Goal: Check status: Check status

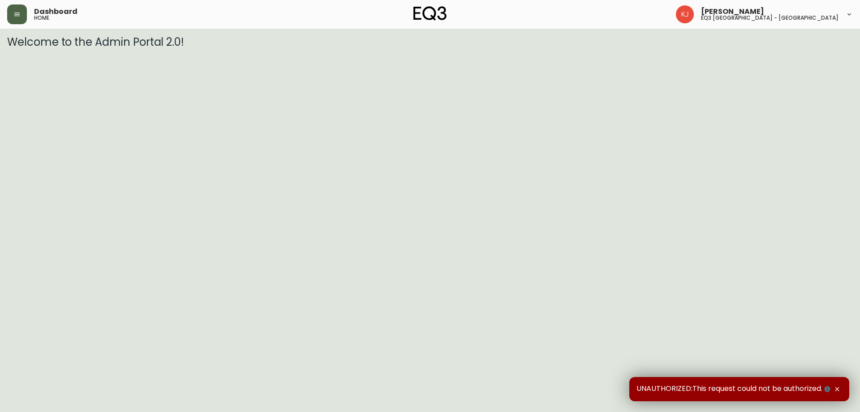
click at [16, 21] on button "button" at bounding box center [17, 14] width 20 height 20
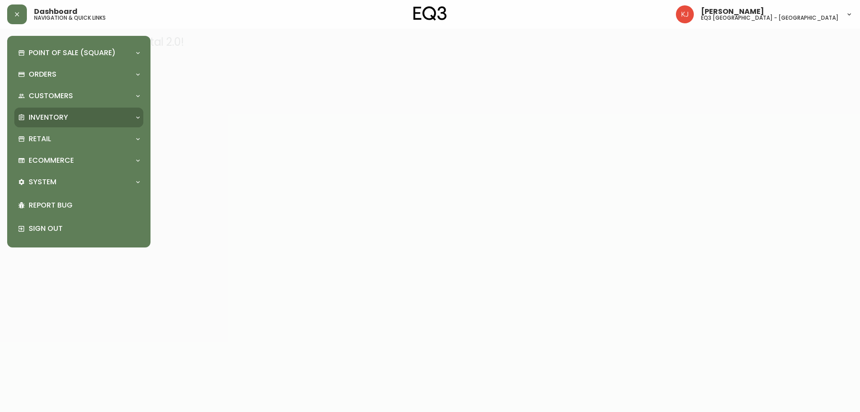
click at [92, 115] on div "Inventory" at bounding box center [74, 117] width 113 height 10
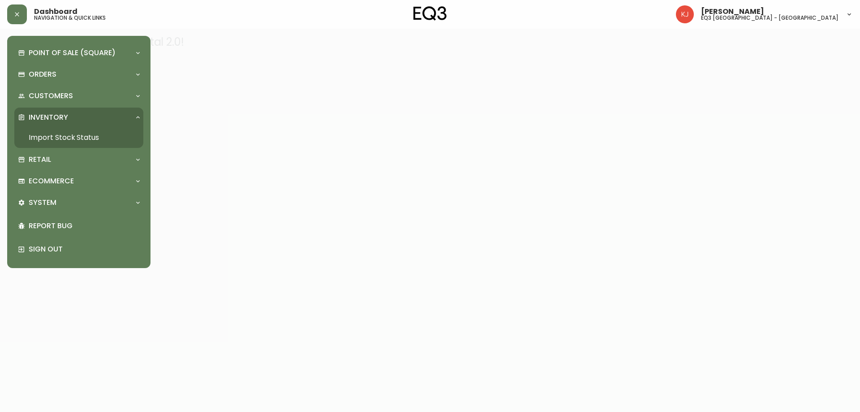
click at [91, 131] on link "Import Stock Status" at bounding box center [78, 137] width 129 height 21
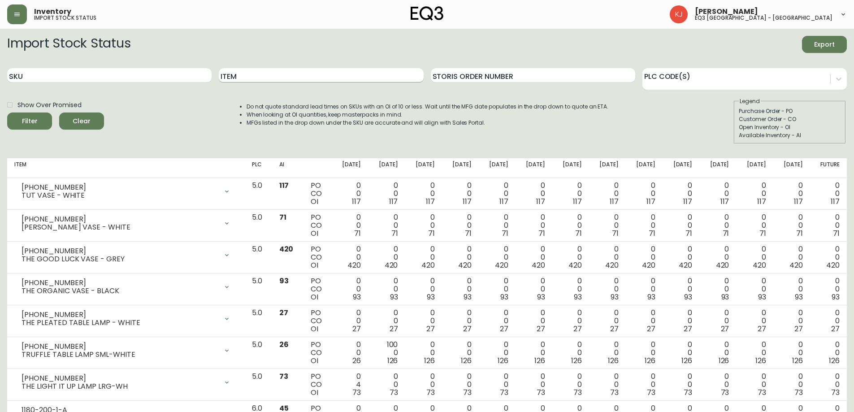
click at [250, 74] on input "Item" at bounding box center [321, 75] width 204 height 14
click at [7, 112] on button "Filter" at bounding box center [29, 120] width 45 height 17
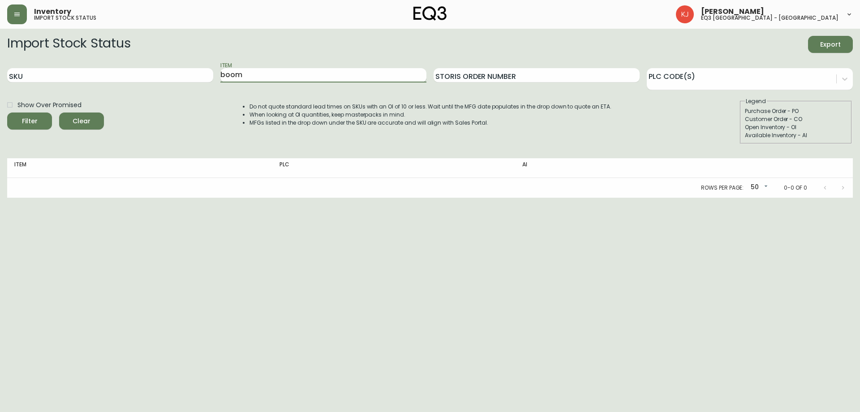
type input "boom"
click at [7, 112] on button "Filter" at bounding box center [29, 120] width 45 height 17
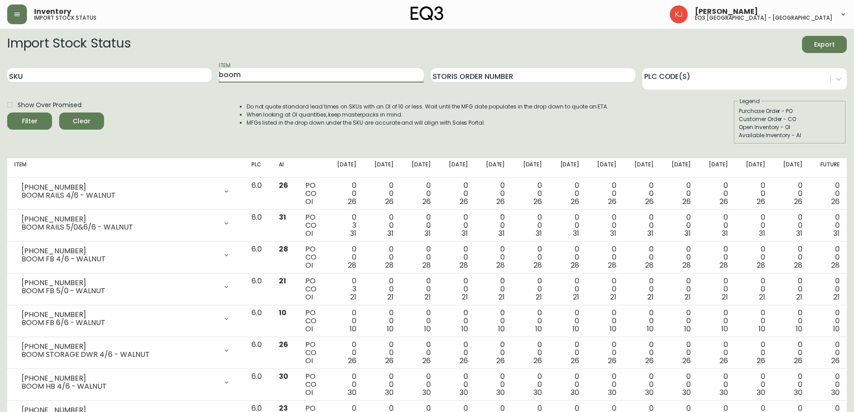
drag, startPoint x: 245, startPoint y: 73, endPoint x: 116, endPoint y: 53, distance: 131.0
click at [116, 53] on form "Import Stock Status Export SKU Item boom Storis Order Number PLC Code(s) Show O…" at bounding box center [426, 90] width 839 height 108
click at [104, 76] on input "SKU" at bounding box center [109, 75] width 204 height 14
click at [236, 70] on input "Item" at bounding box center [321, 75] width 204 height 14
click at [7, 112] on button "Filter" at bounding box center [29, 120] width 45 height 17
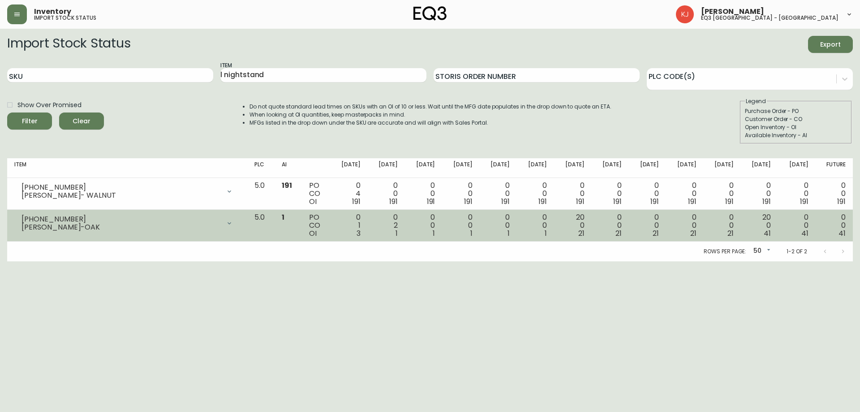
click at [179, 210] on td "[PHONE_NUMBER] MARCEL NIGHTSTAND-OAK Opening Balance 4 ( [DATE] ) Customer Orde…" at bounding box center [127, 226] width 240 height 32
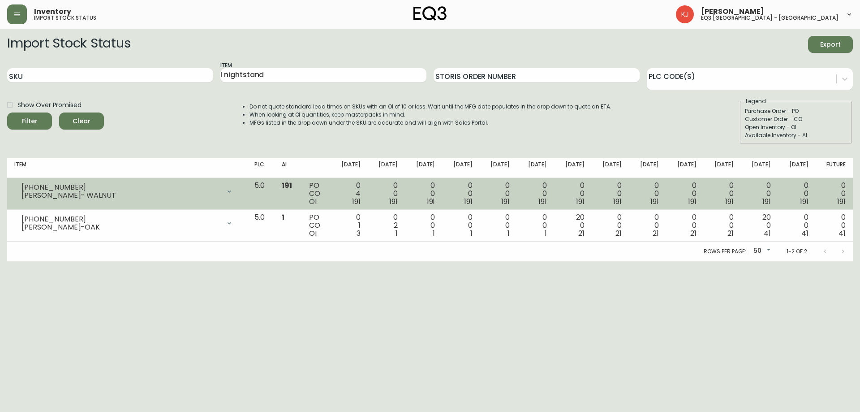
click at [196, 198] on div "[PERSON_NAME]- WALNUT" at bounding box center [121, 195] width 199 height 8
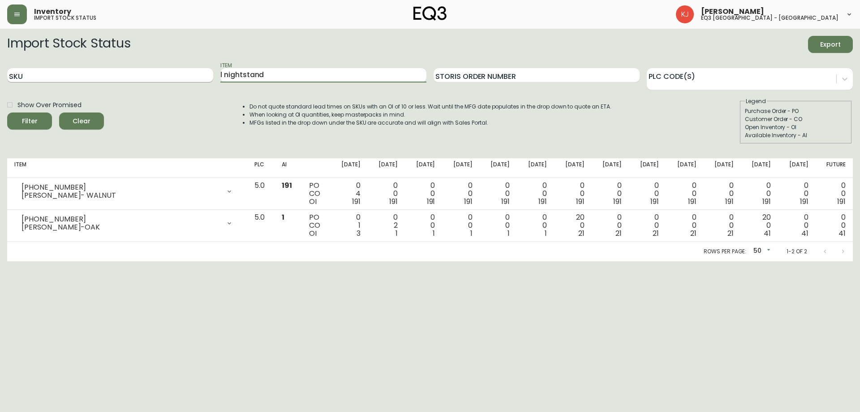
drag, startPoint x: 296, startPoint y: 74, endPoint x: 198, endPoint y: 74, distance: 97.7
click at [198, 74] on div "SKU Item l nightstand Storis Order Number PLC Code(s)" at bounding box center [430, 75] width 846 height 29
click at [367, 65] on div "Item l nightstand" at bounding box center [323, 75] width 206 height 29
drag, startPoint x: 367, startPoint y: 65, endPoint x: 219, endPoint y: 74, distance: 148.1
click at [219, 74] on div "SKU Item l nightstand Storis Order Number PLC Code(s)" at bounding box center [430, 75] width 846 height 29
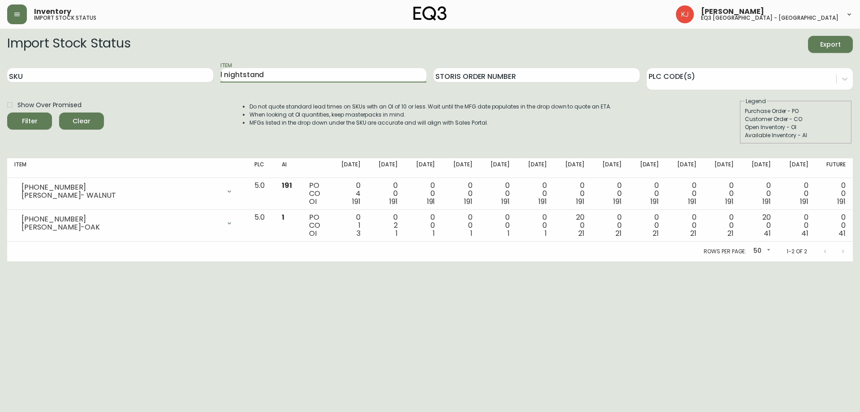
drag, startPoint x: 278, startPoint y: 70, endPoint x: 147, endPoint y: 67, distance: 130.4
click at [147, 67] on div "SKU Item l nightstand Storis Order Number PLC Code(s)" at bounding box center [430, 75] width 846 height 29
click at [349, 161] on th "[DATE]" at bounding box center [349, 168] width 37 height 20
drag, startPoint x: 320, startPoint y: 74, endPoint x: 72, endPoint y: 80, distance: 248.3
click at [72, 80] on div "SKU Item l nightstand Storis Order Number PLC Code(s)" at bounding box center [430, 75] width 846 height 29
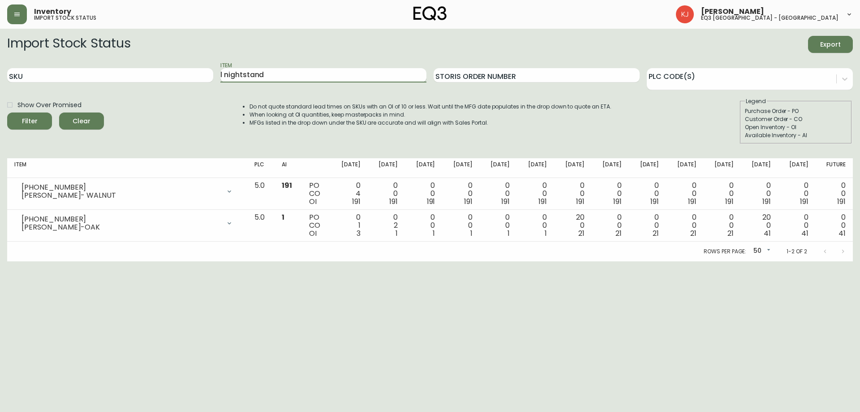
click at [352, 81] on input "l nightstand" at bounding box center [323, 75] width 206 height 14
click at [318, 106] on li "Do not quote standard lead times on SKUs with an OI of 10 or less. Wait until t…" at bounding box center [431, 107] width 362 height 8
drag, startPoint x: 293, startPoint y: 76, endPoint x: 182, endPoint y: 74, distance: 110.7
click at [182, 74] on div "SKU Item l nightstand Storis Order Number PLC Code(s)" at bounding box center [430, 75] width 846 height 29
type input "boom"
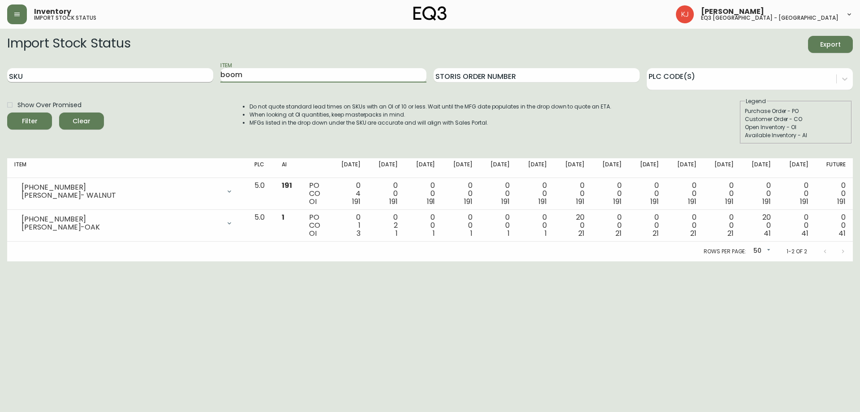
click at [7, 112] on button "Filter" at bounding box center [29, 120] width 45 height 17
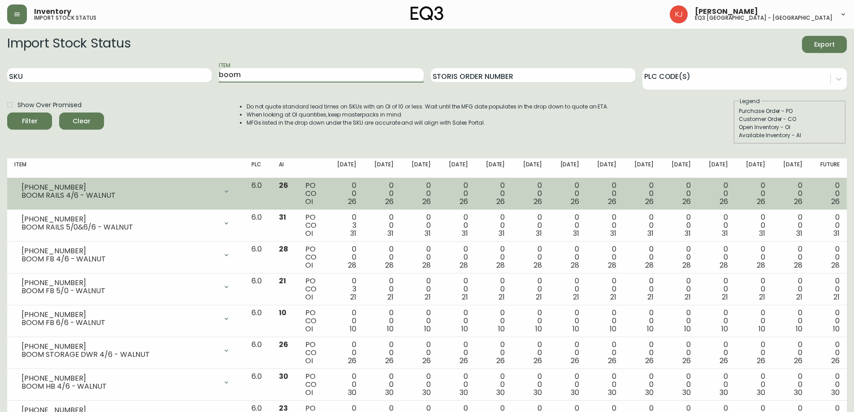
click at [393, 203] on div "0 0 26" at bounding box center [382, 193] width 23 height 24
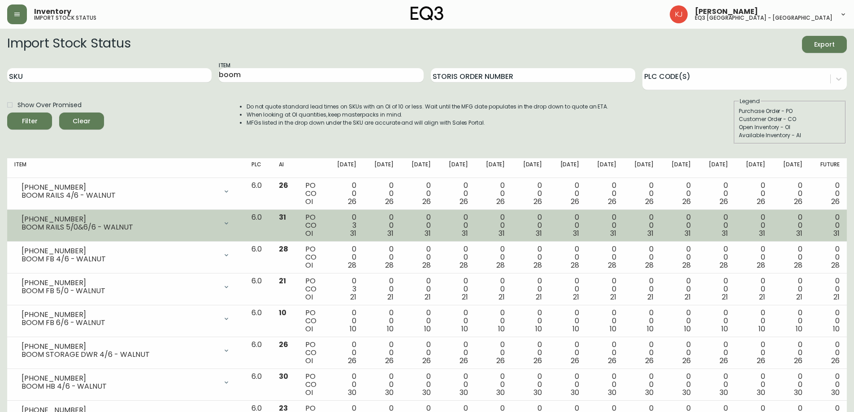
click at [381, 239] on td "0 0 31" at bounding box center [381, 226] width 37 height 32
click at [356, 216] on div "0 3 31" at bounding box center [344, 225] width 23 height 24
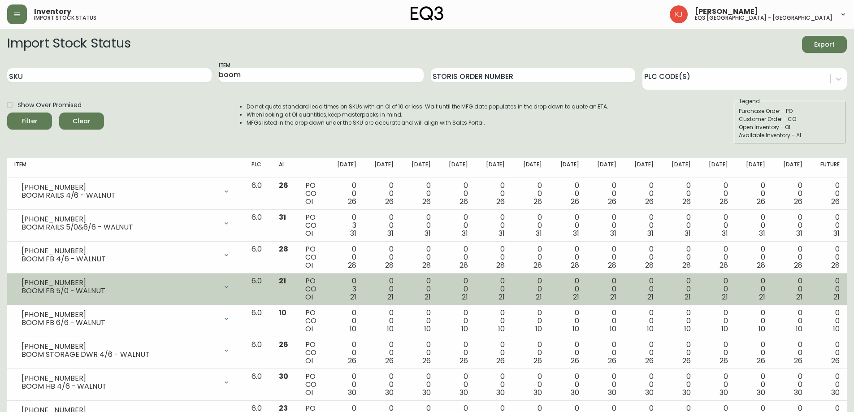
click at [363, 280] on td "0 3 21" at bounding box center [344, 289] width 37 height 32
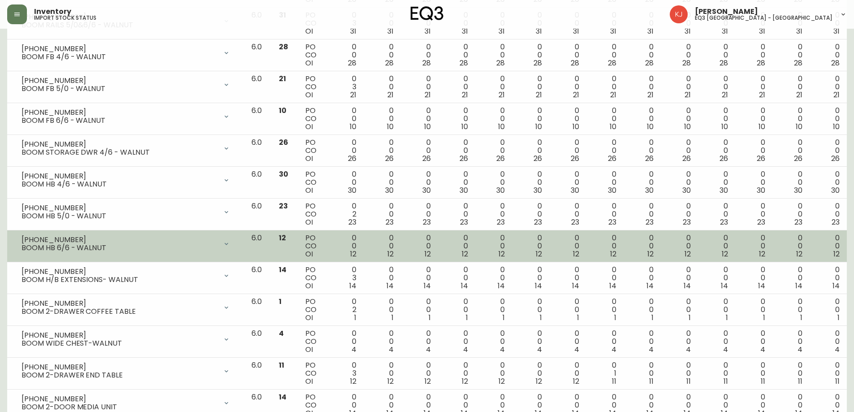
scroll to position [186, 0]
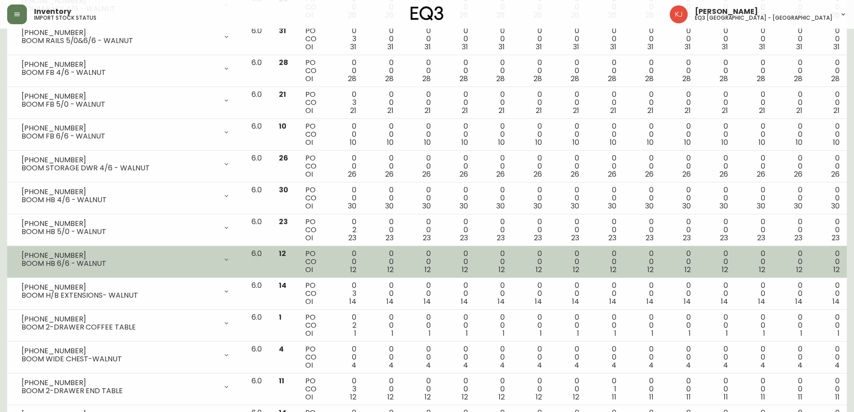
click at [393, 259] on div "0 0 12" at bounding box center [382, 262] width 23 height 24
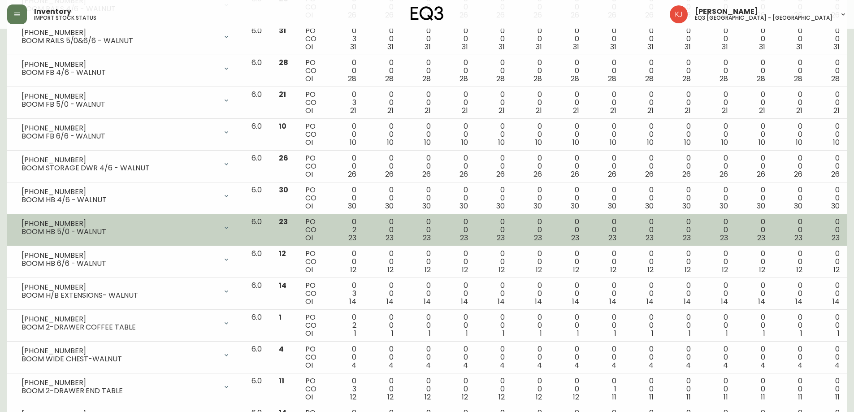
click at [401, 238] on td "0 0 23" at bounding box center [381, 230] width 37 height 32
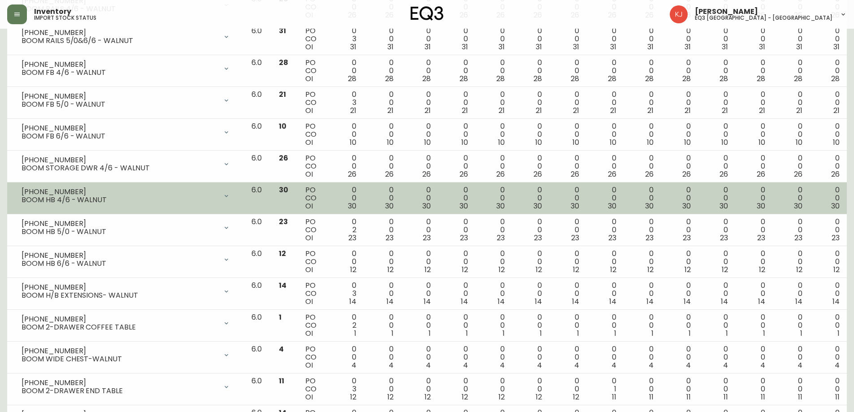
click at [401, 195] on td "0 0 30" at bounding box center [381, 198] width 37 height 32
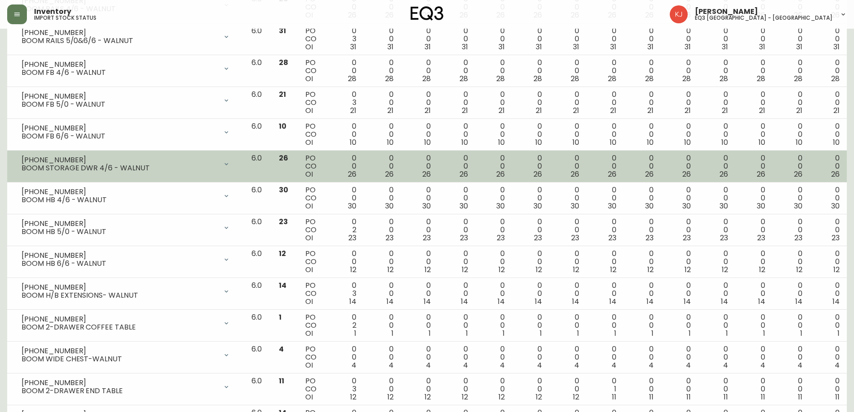
click at [414, 154] on td "0 0 26" at bounding box center [419, 167] width 37 height 32
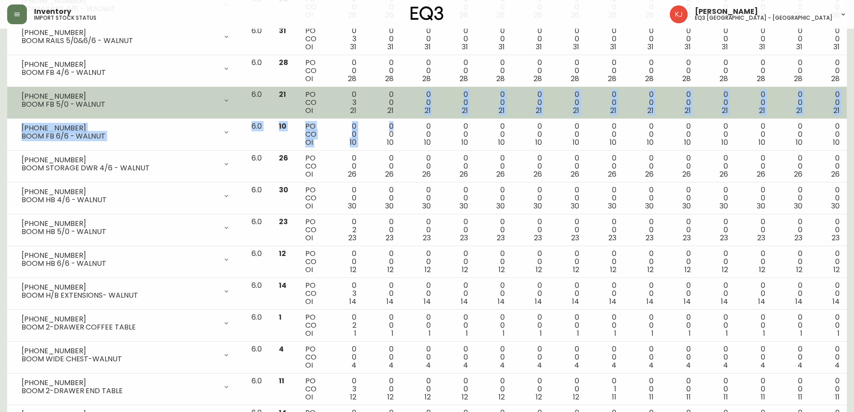
click at [414, 118] on tbody "[PHONE_NUMBER] BOOM RAILS 4/6 - WALNUT Opening Balance 26 ( [DATE] ) Available …" at bounding box center [426, 213] width 839 height 445
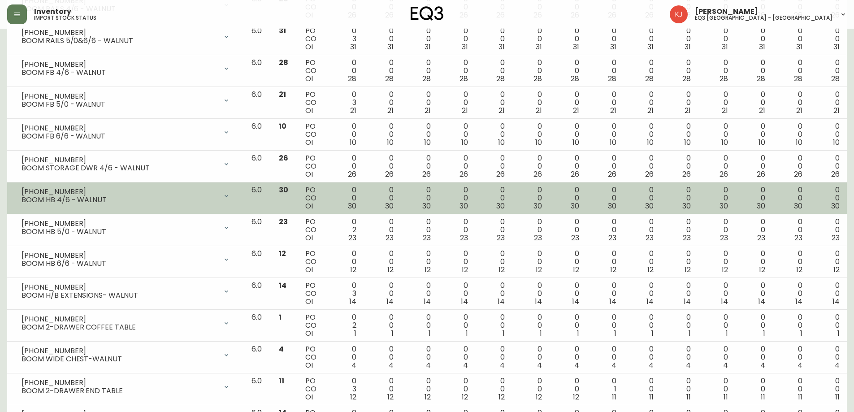
click at [631, 194] on td "0 0 30" at bounding box center [641, 198] width 37 height 32
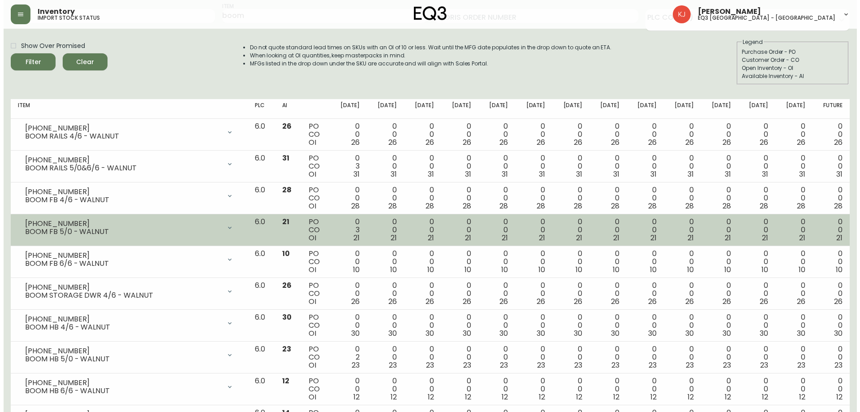
scroll to position [0, 0]
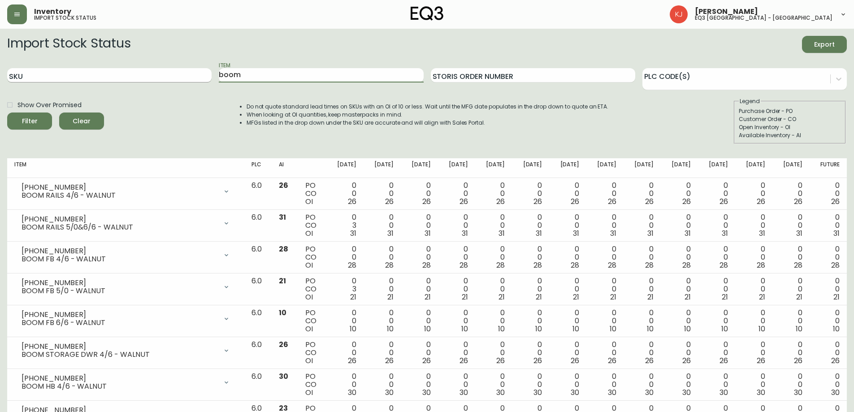
drag, startPoint x: 257, startPoint y: 78, endPoint x: 193, endPoint y: 78, distance: 64.5
click at [193, 78] on div "SKU Item boom Storis Order Number PLC Code(s)" at bounding box center [426, 75] width 839 height 29
click at [142, 75] on input "SKU" at bounding box center [109, 75] width 204 height 14
paste input "[PHONE_NUMBER]"
type input "[PHONE_NUMBER]"
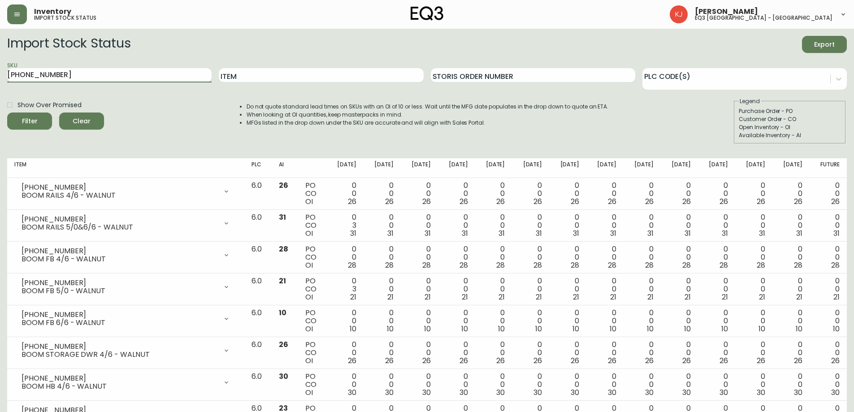
click at [7, 112] on button "Filter" at bounding box center [29, 120] width 45 height 17
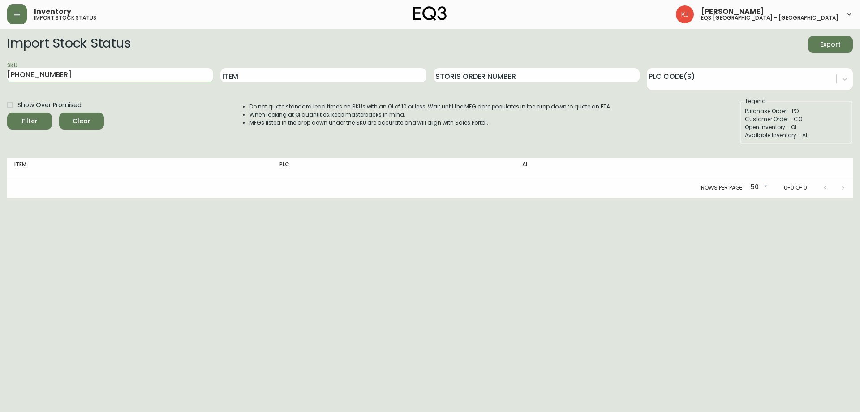
drag, startPoint x: 60, startPoint y: 74, endPoint x: 0, endPoint y: 78, distance: 59.7
click at [0, 78] on main "Import Stock Status Export SKU [PHONE_NUMBER] Item Storis Order Number PLC Code…" at bounding box center [430, 113] width 860 height 169
